Goal: Contribute content: Add original content to the website for others to see

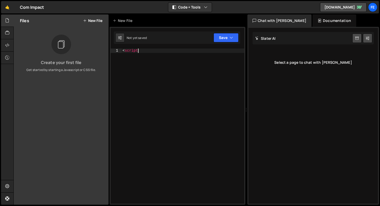
scroll to position [0, 1]
drag, startPoint x: 147, startPoint y: 51, endPoint x: 126, endPoint y: 51, distance: 21.0
click at [126, 51] on div "< script" at bounding box center [183, 131] width 123 height 164
type textarea "<"
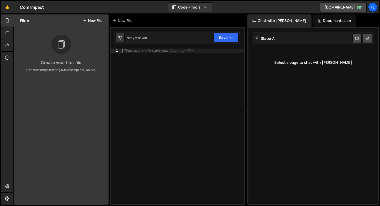
paste textarea "});"
type textarea "});"
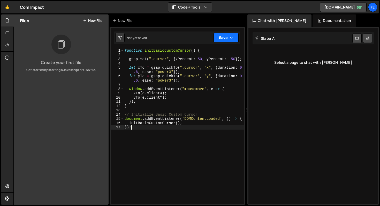
click at [225, 37] on button "Save" at bounding box center [226, 37] width 25 height 9
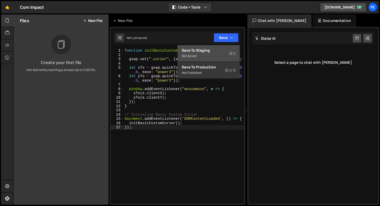
click at [209, 53] on div "Not saved" at bounding box center [209, 56] width 54 height 6
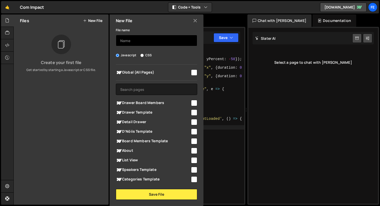
click at [141, 43] on input "text" at bounding box center [156, 40] width 81 height 11
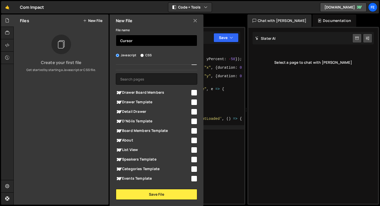
scroll to position [38, 0]
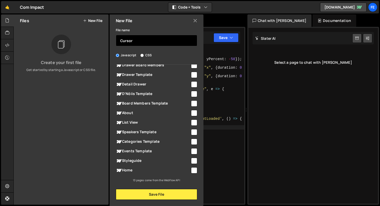
type input "Cursor"
click at [192, 172] on input "checkbox" at bounding box center [194, 171] width 6 height 6
checkbox input "true"
click at [192, 153] on input "checkbox" at bounding box center [194, 152] width 6 height 6
checkbox input "true"
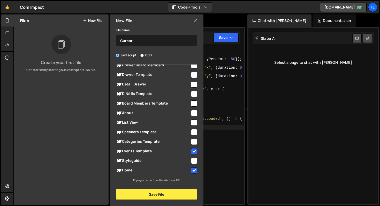
click at [192, 123] on input "checkbox" at bounding box center [194, 123] width 6 height 6
checkbox input "true"
click at [194, 114] on input "checkbox" at bounding box center [194, 113] width 6 height 6
checkbox input "true"
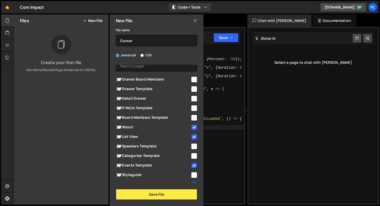
scroll to position [23, 0]
click at [192, 78] on input "checkbox" at bounding box center [194, 80] width 6 height 6
checkbox input "true"
click at [192, 86] on div at bounding box center [193, 89] width 7 height 7
click at [192, 91] on input "checkbox" at bounding box center [194, 89] width 6 height 6
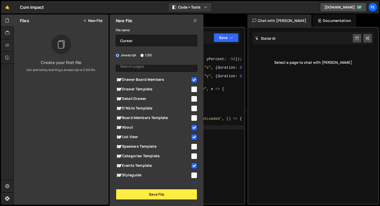
checkbox input "true"
click at [192, 100] on input "checkbox" at bounding box center [194, 99] width 6 height 6
checkbox input "true"
click at [192, 107] on input "checkbox" at bounding box center [194, 109] width 6 height 6
checkbox input "true"
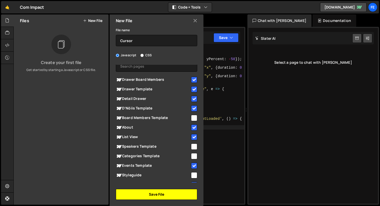
click at [158, 194] on button "Save File" at bounding box center [156, 194] width 81 height 11
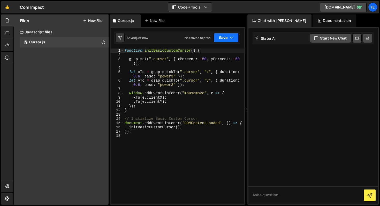
click at [234, 37] on button "Save" at bounding box center [226, 37] width 25 height 9
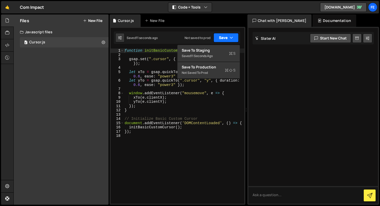
click at [233, 37] on icon "button" at bounding box center [232, 37] width 4 height 5
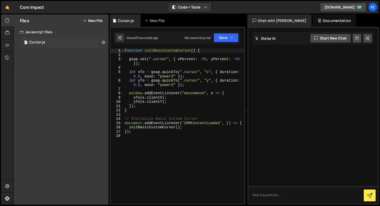
click at [103, 43] on icon at bounding box center [104, 42] width 4 height 5
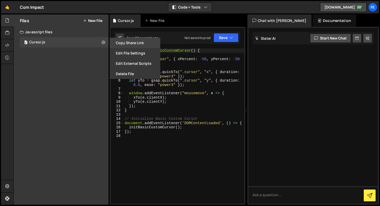
click at [132, 42] on button "Copy share link" at bounding box center [135, 43] width 51 height 10
click at [128, 21] on div "Cursor.js" at bounding box center [126, 20] width 16 height 5
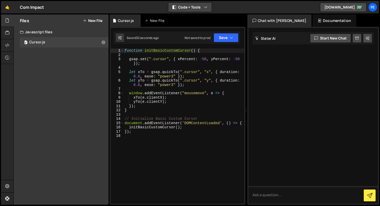
click at [201, 7] on button "Code + Tools" at bounding box center [189, 7] width 43 height 9
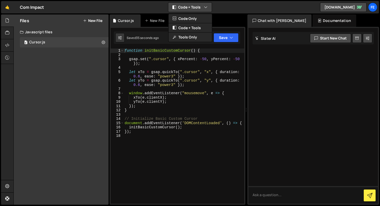
click at [206, 7] on icon "button" at bounding box center [206, 7] width 4 height 5
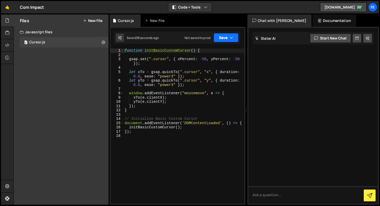
click at [233, 39] on button "Save" at bounding box center [226, 37] width 25 height 9
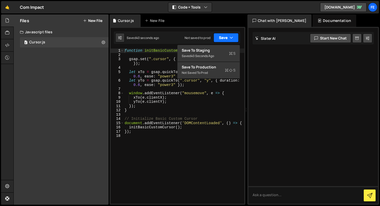
click at [233, 39] on button "Save" at bounding box center [226, 37] width 25 height 9
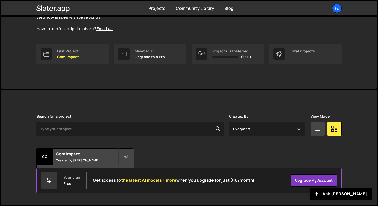
scroll to position [60, 0]
